Goal: Find specific page/section: Find specific page/section

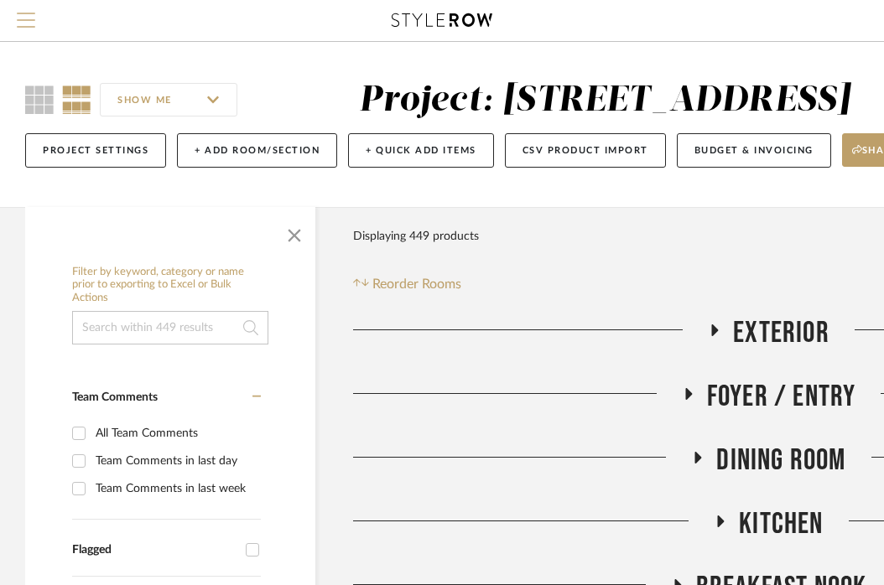
click at [24, 21] on span "Menu" at bounding box center [26, 25] width 18 height 25
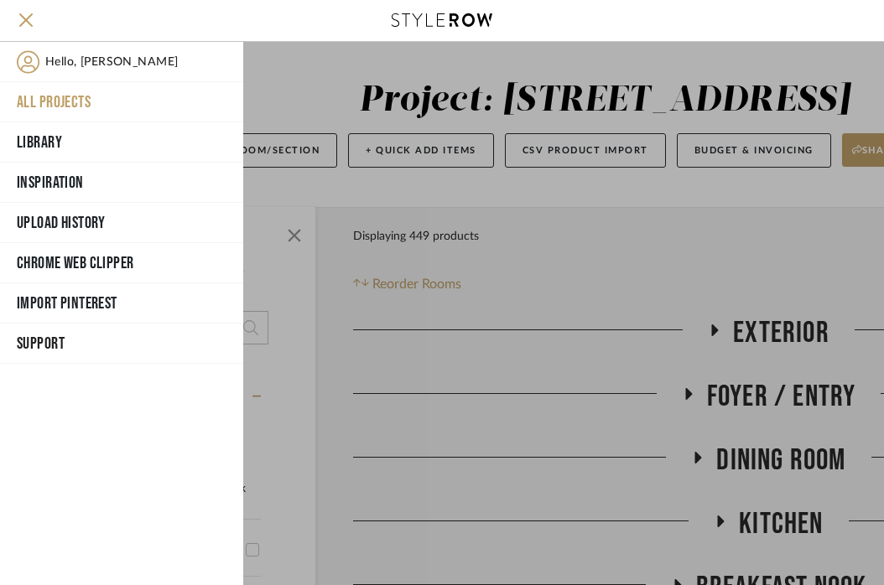
click at [48, 109] on button "All Projects" at bounding box center [121, 102] width 243 height 40
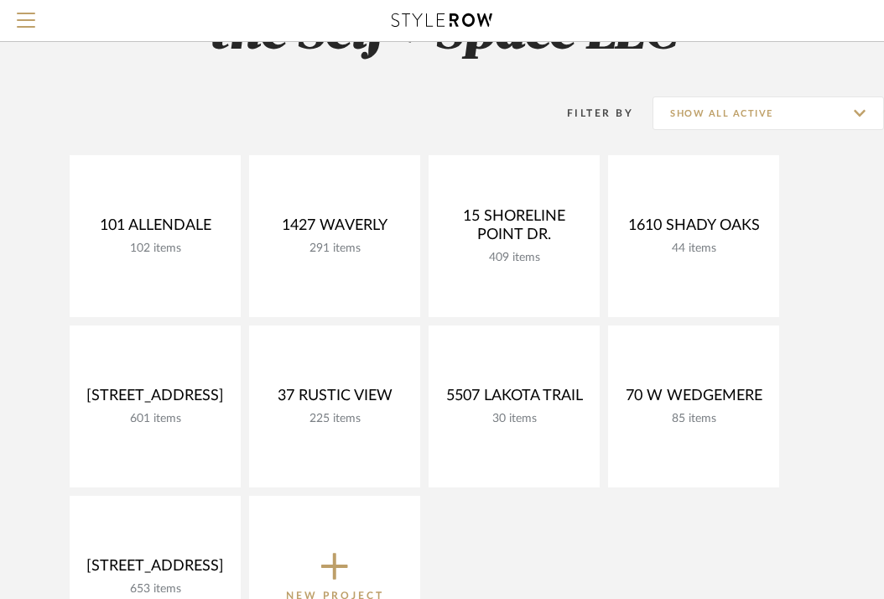
scroll to position [83, 0]
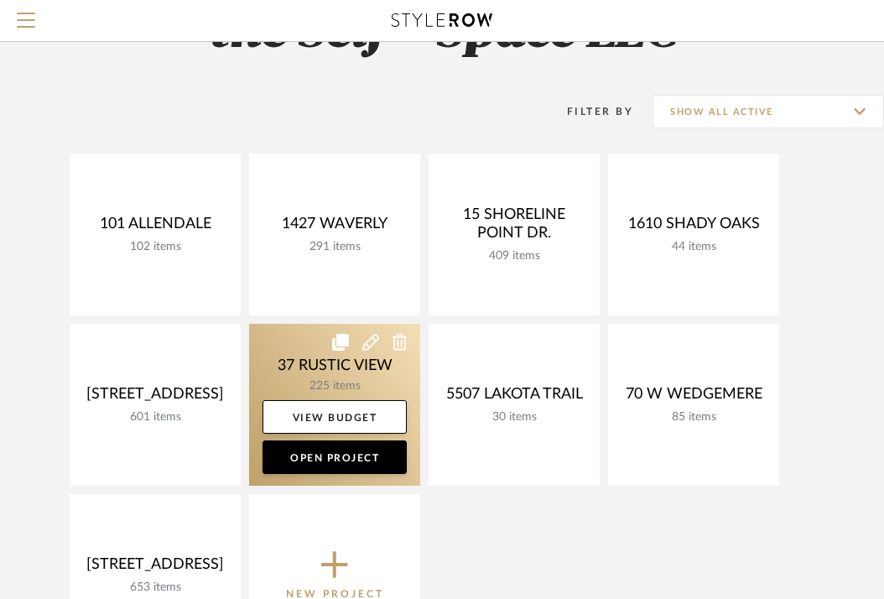
click at [282, 369] on link at bounding box center [334, 405] width 171 height 162
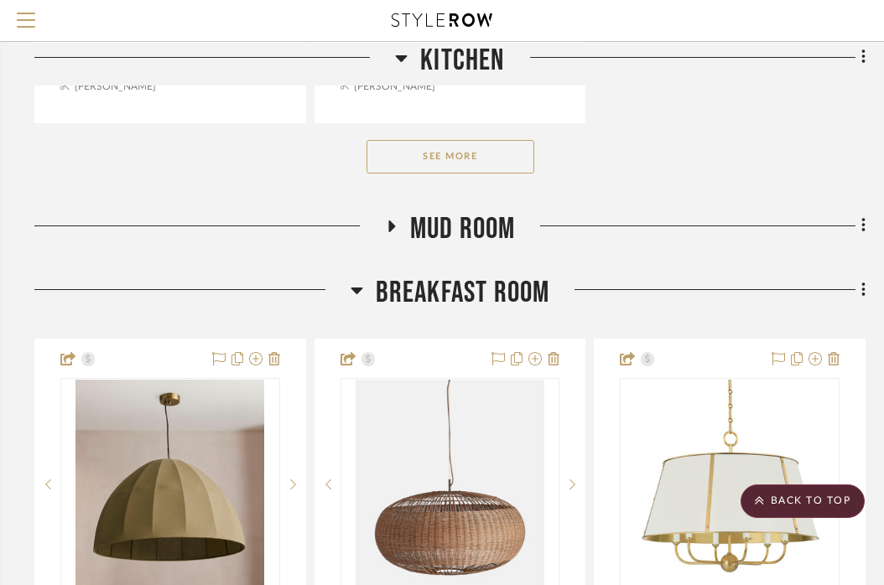
scroll to position [2483, 319]
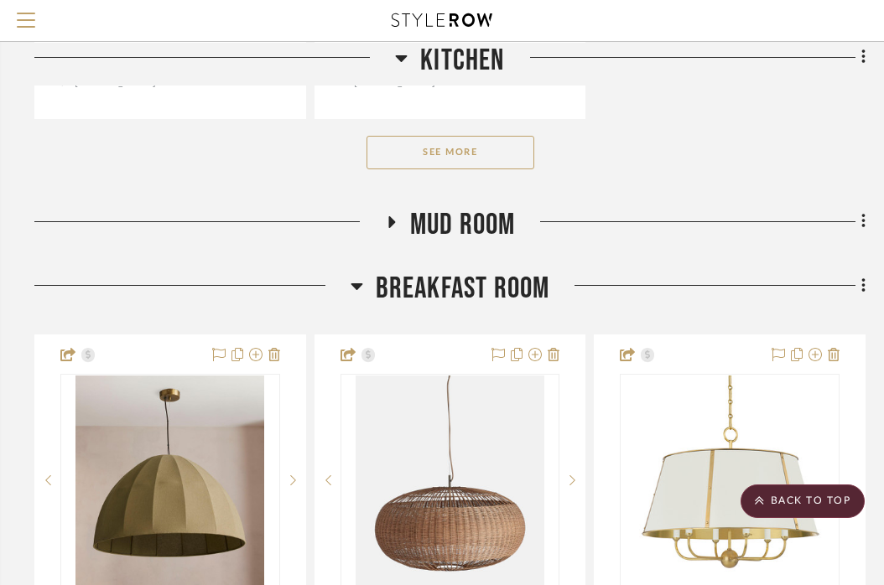
click at [357, 283] on icon at bounding box center [356, 286] width 12 height 7
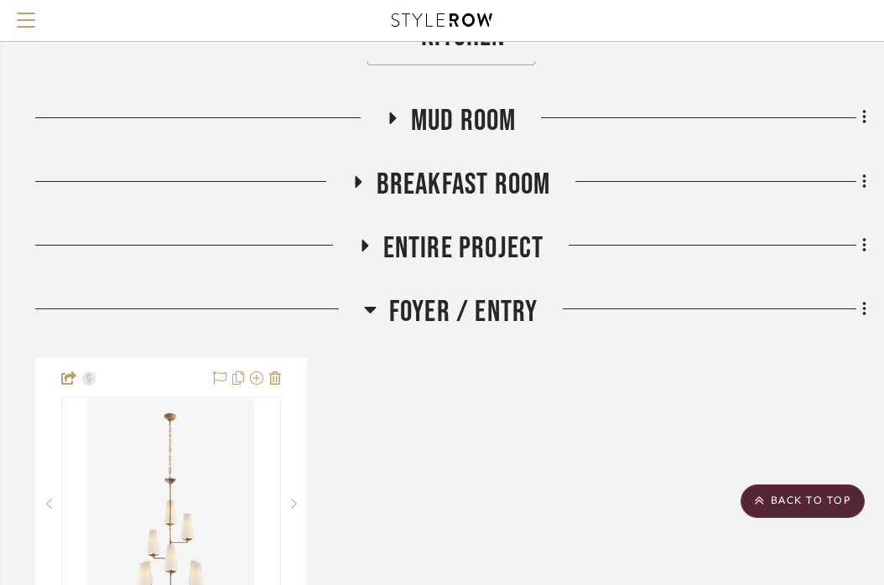
scroll to position [2575, 318]
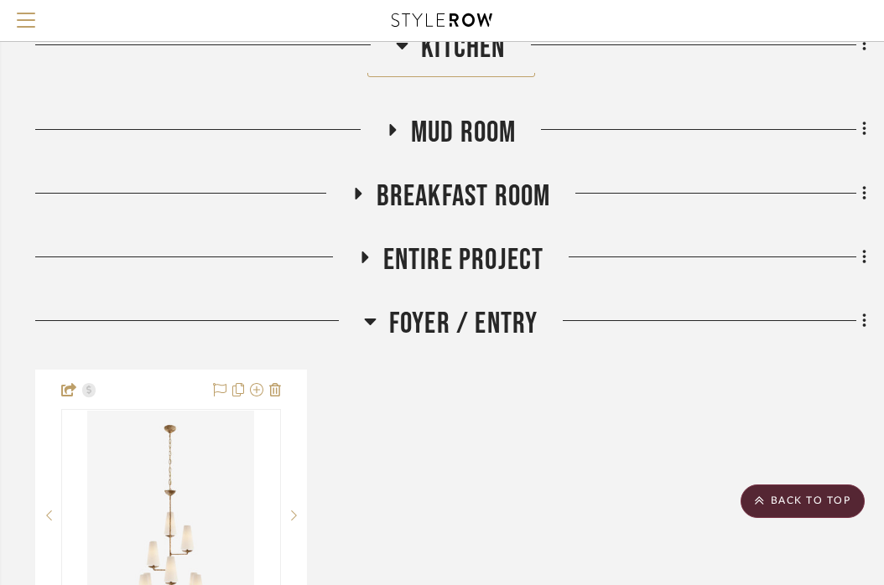
click at [367, 315] on icon at bounding box center [370, 321] width 13 height 20
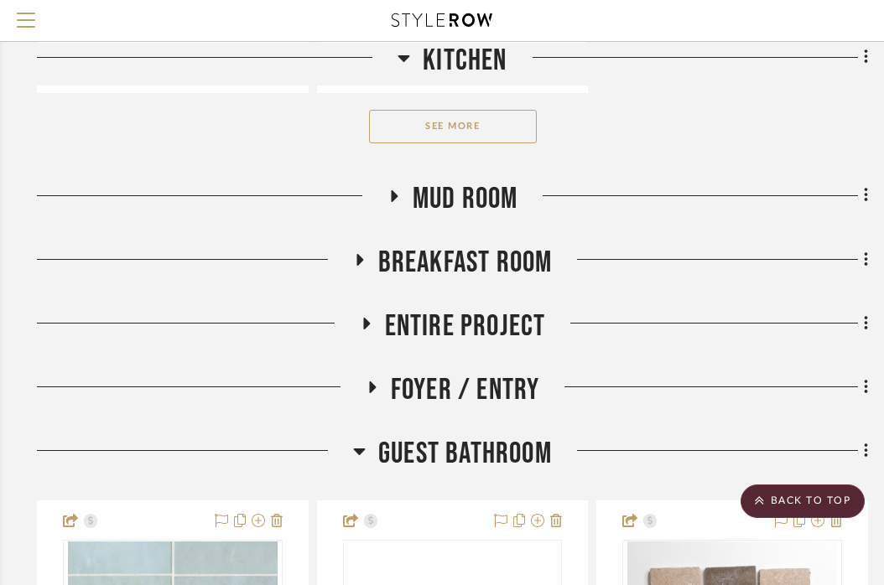
scroll to position [2503, 316]
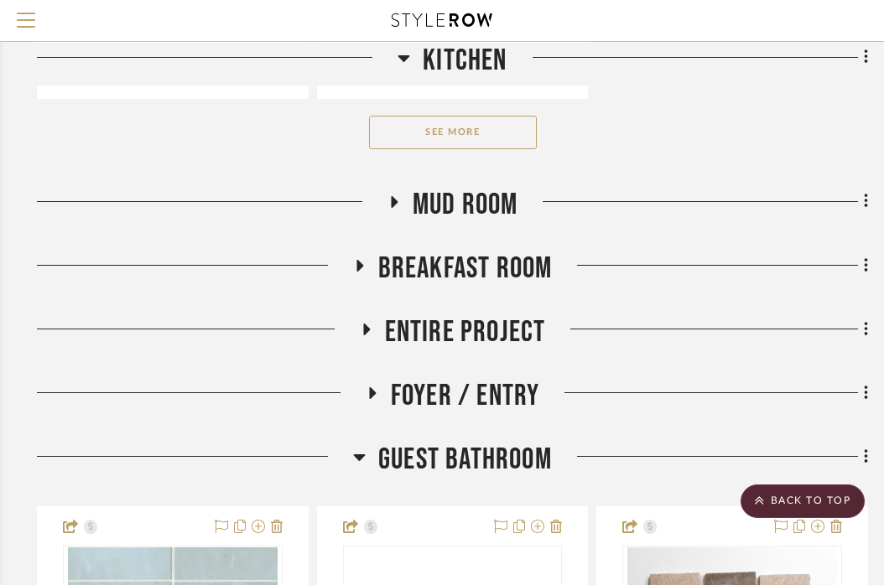
click at [356, 449] on icon at bounding box center [359, 457] width 13 height 20
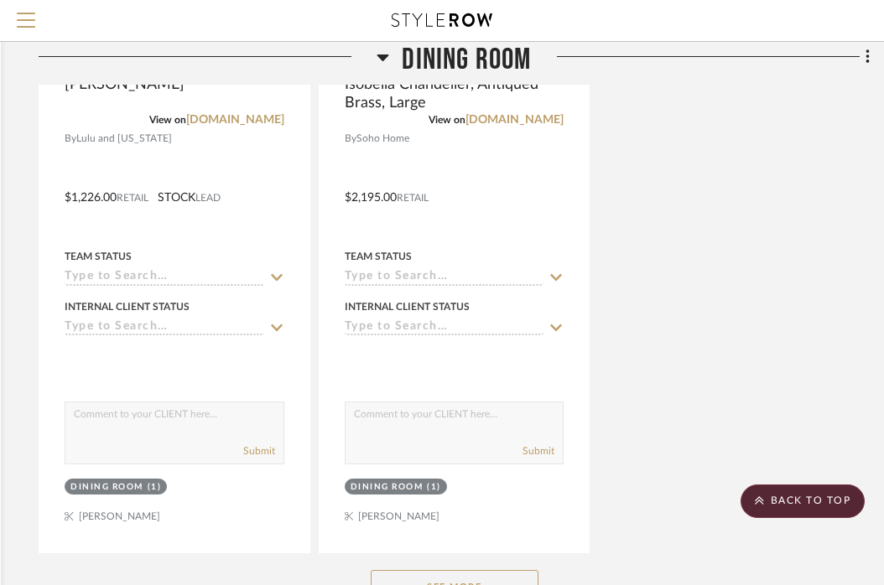
scroll to position [7318, 314]
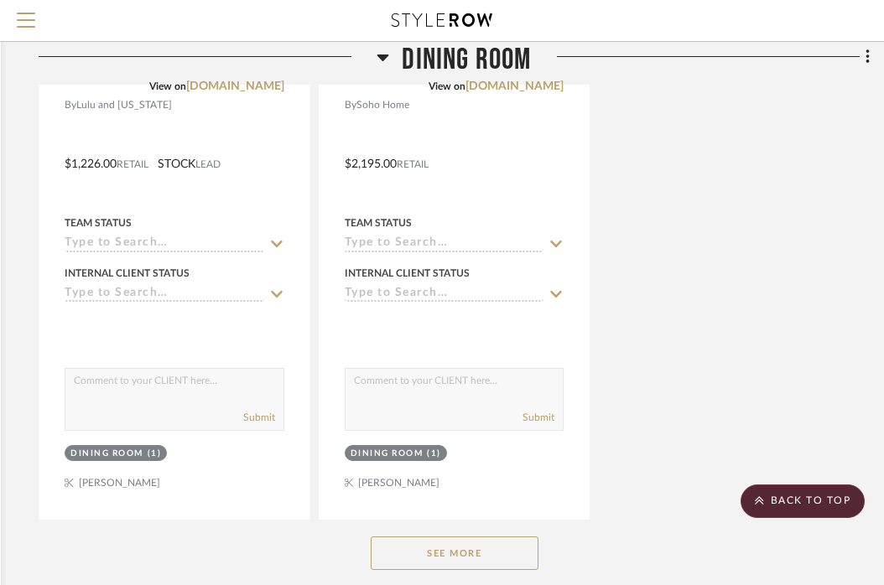
click at [419, 537] on button "See More" at bounding box center [455, 554] width 168 height 34
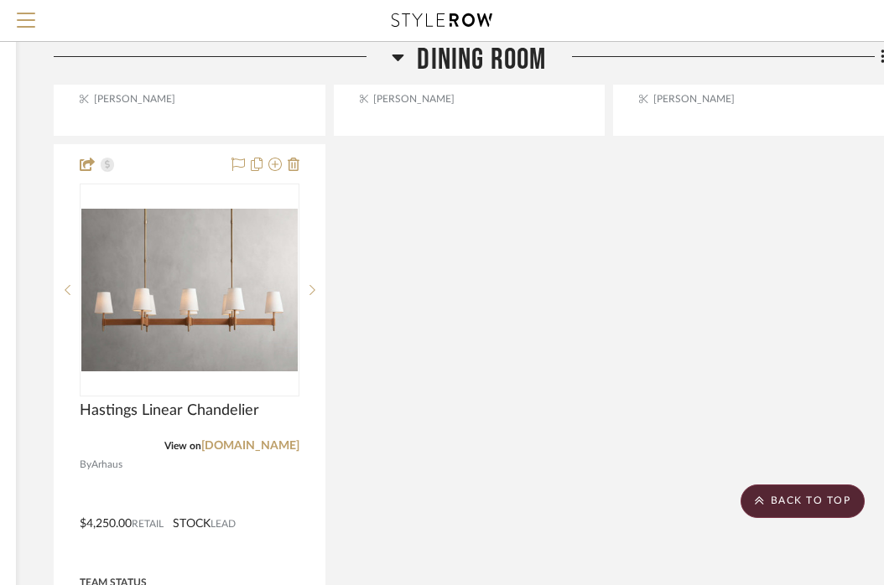
scroll to position [8451, 299]
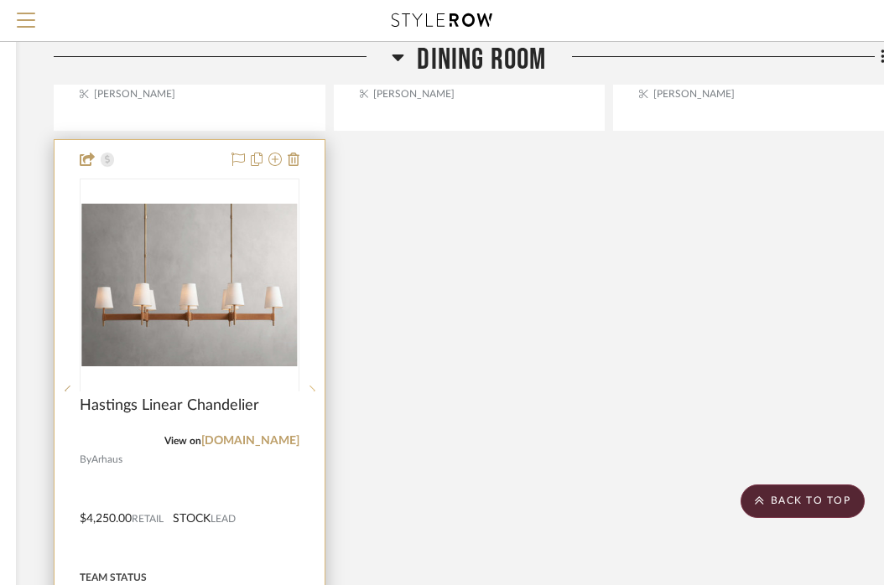
click at [313, 386] on icon at bounding box center [312, 391] width 6 height 10
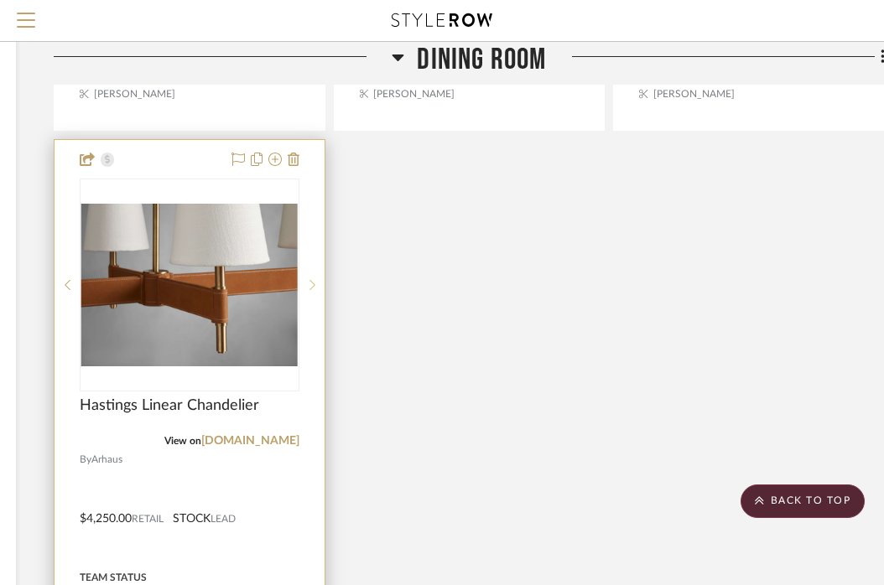
click at [313, 280] on icon at bounding box center [312, 285] width 6 height 10
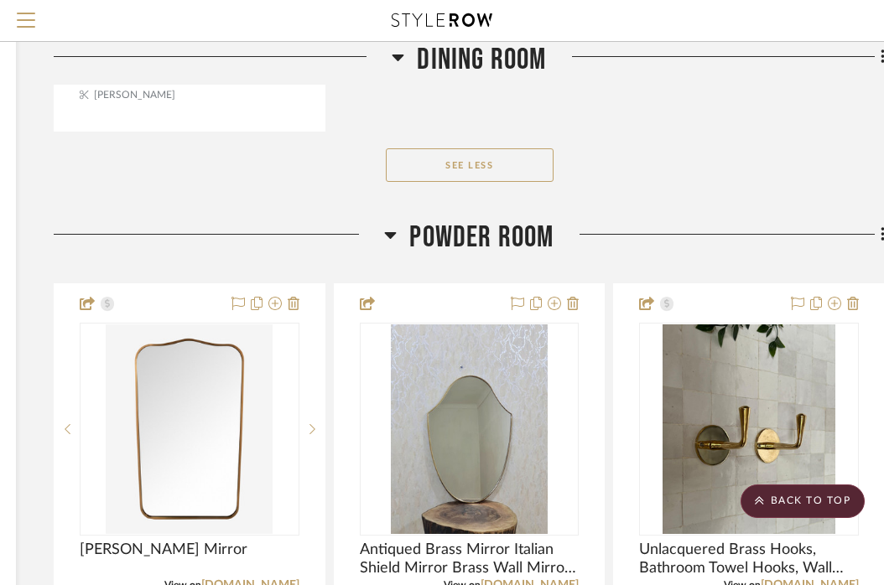
scroll to position [9217, 299]
